Goal: Download file/media

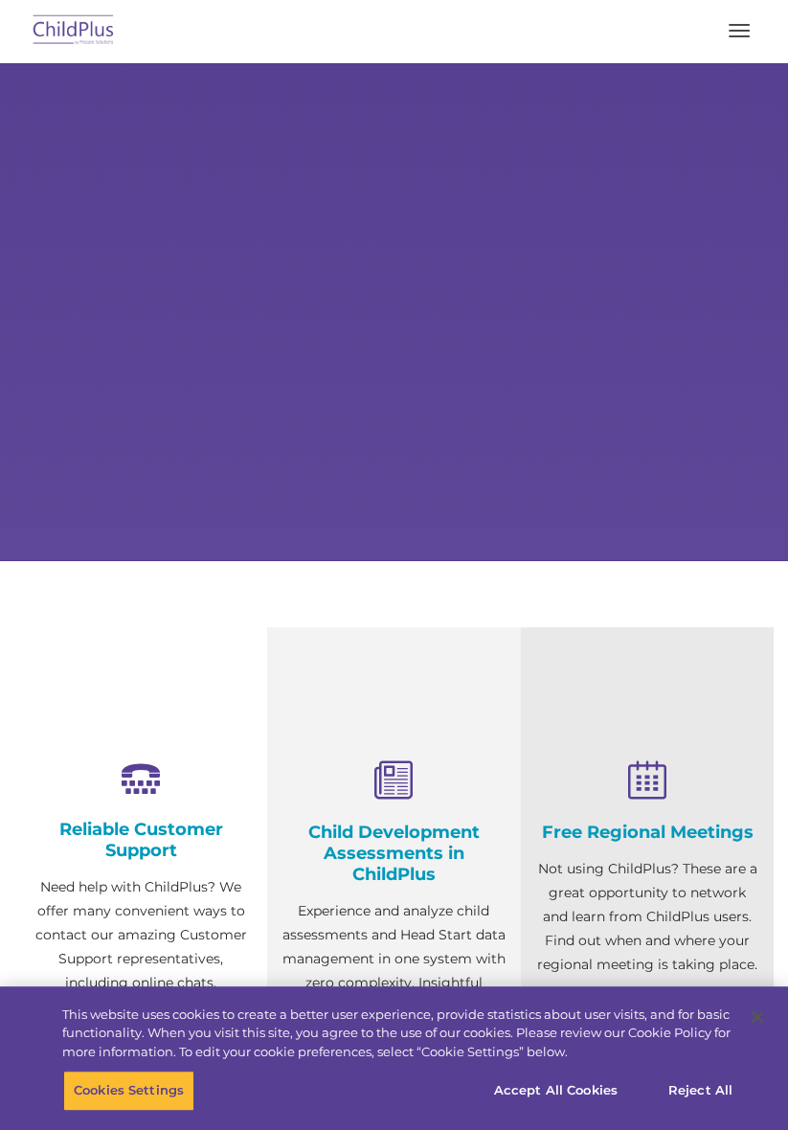
select select "MEDIUM"
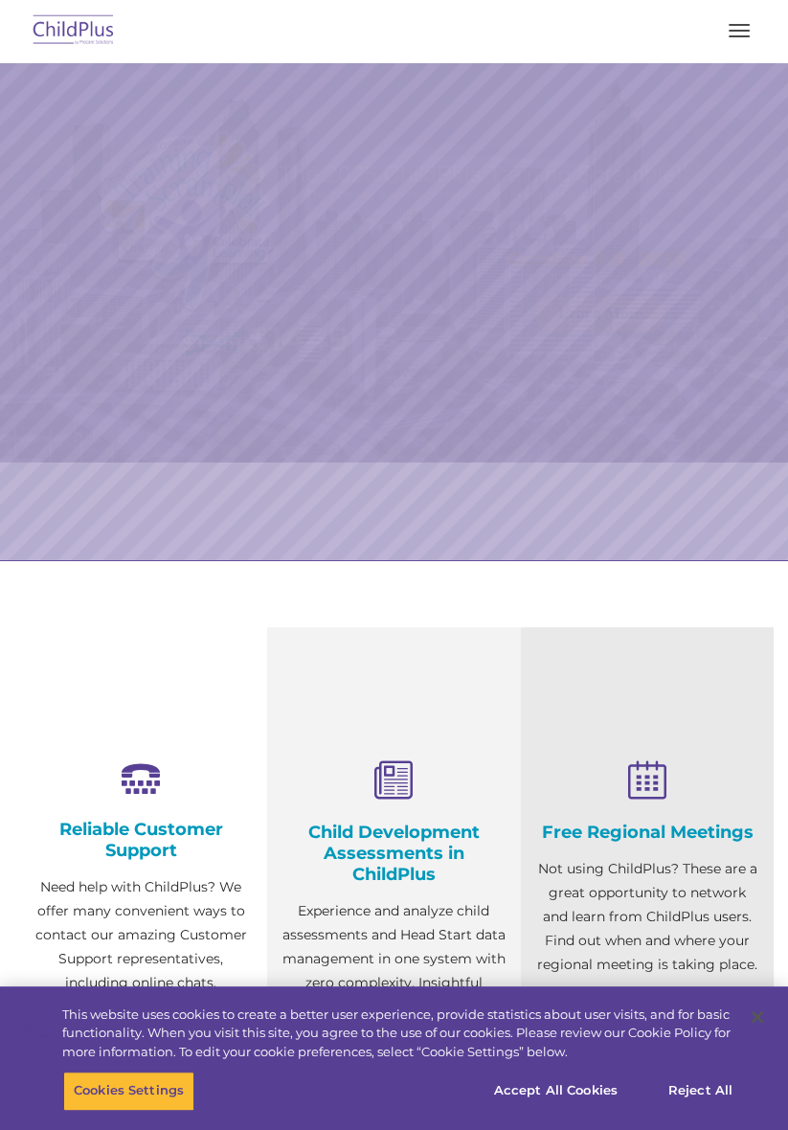
select select "MEDIUM"
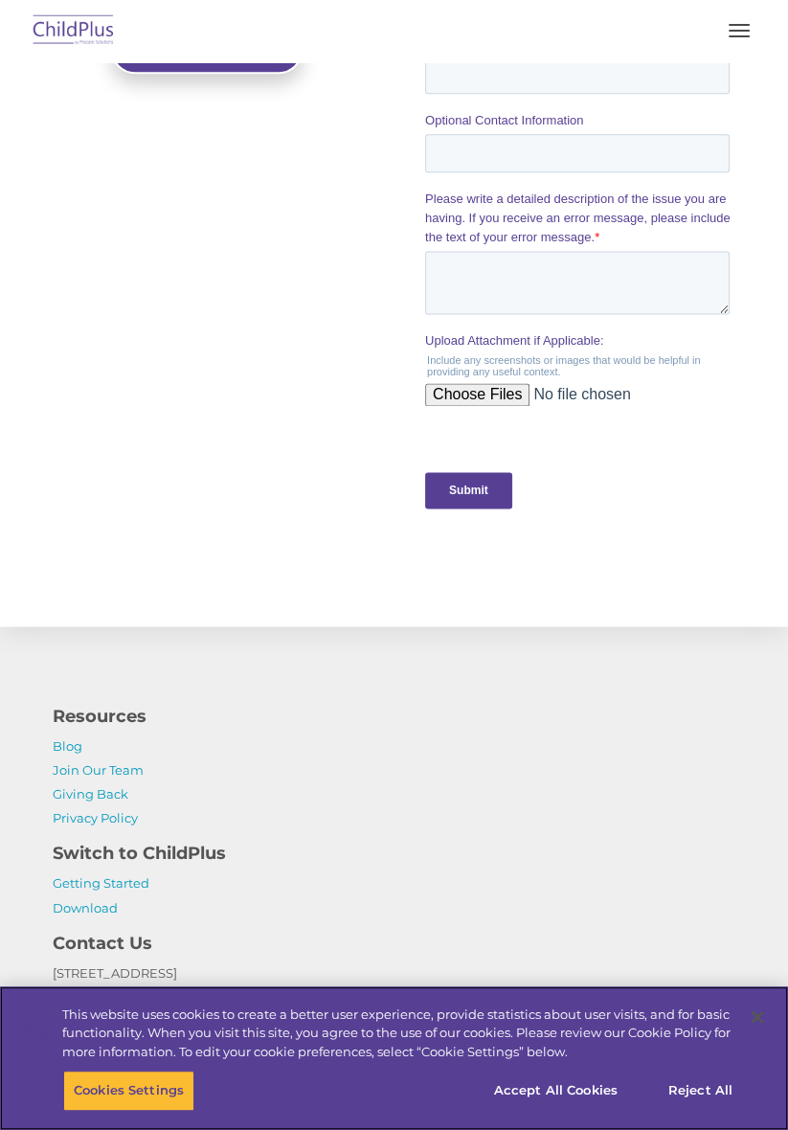
scroll to position [1955, 0]
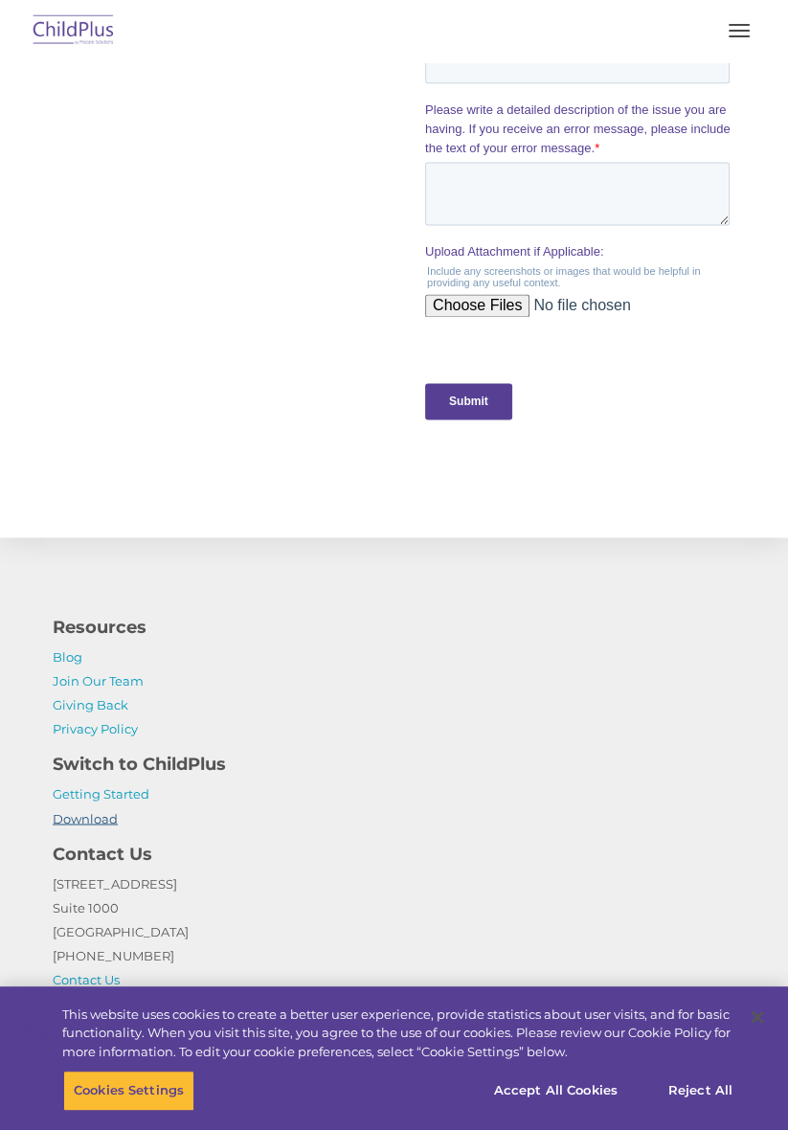
click at [105, 821] on link "Download" at bounding box center [85, 817] width 65 height 15
